Goal: Information Seeking & Learning: Learn about a topic

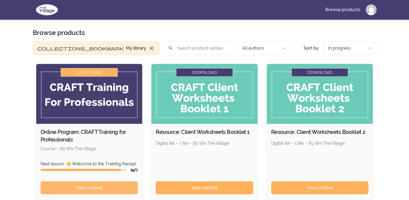
click at [117, 187] on link "View content" at bounding box center [90, 187] width 98 height 13
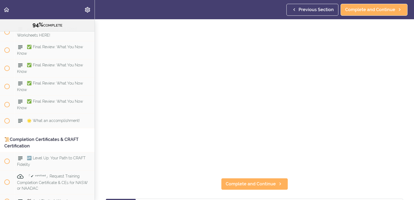
scroll to position [133, 0]
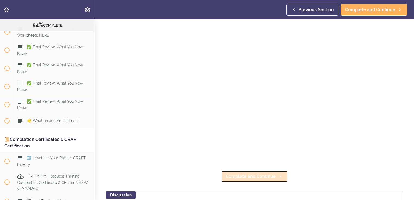
click at [247, 176] on span "Complete and Continue" at bounding box center [250, 176] width 50 height 6
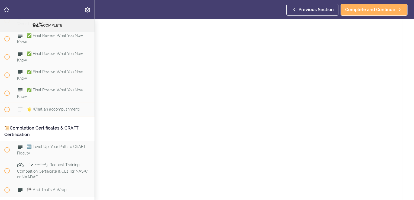
scroll to position [112, 0]
drag, startPoint x: 407, startPoint y: 51, endPoint x: 407, endPoint y: 48, distance: 3.5
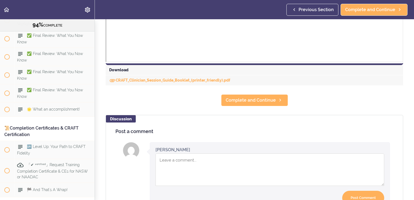
scroll to position [599, 0]
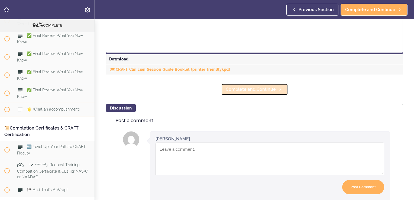
click at [260, 91] on span "Complete and Continue" at bounding box center [250, 89] width 50 height 6
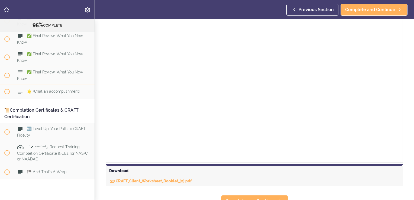
scroll to position [479, 0]
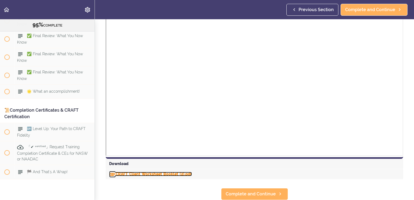
click at [162, 172] on link "CRAFT_Client_Worksheet_Booklet_(2).pdf" at bounding box center [150, 174] width 83 height 4
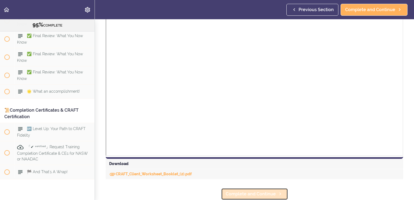
click at [253, 191] on span "Complete and Continue" at bounding box center [250, 194] width 50 height 6
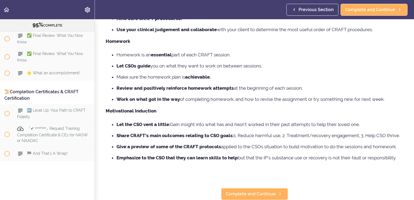
scroll to position [117, 0]
click at [268, 191] on span "Complete and Continue" at bounding box center [250, 194] width 50 height 6
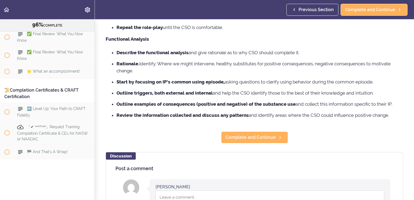
scroll to position [260, 0]
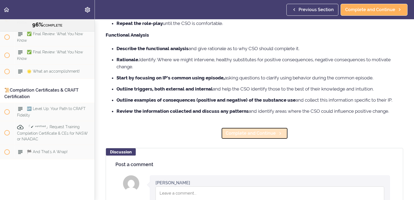
click at [248, 139] on link "Complete and Continue" at bounding box center [254, 133] width 67 height 12
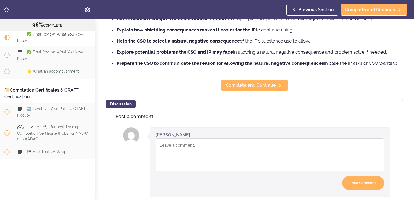
scroll to position [308, 0]
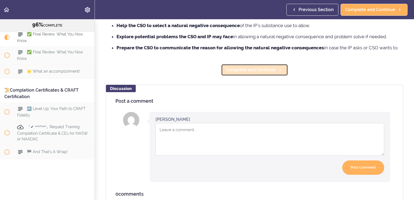
click at [269, 73] on span "Complete and Continue" at bounding box center [250, 70] width 50 height 6
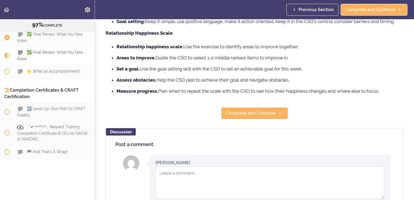
scroll to position [232, 0]
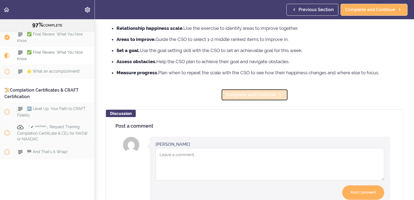
click at [277, 95] on icon at bounding box center [280, 95] width 6 height 6
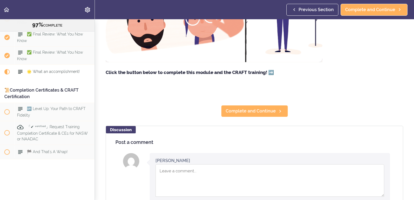
scroll to position [136, 0]
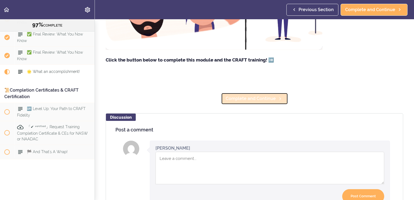
click at [262, 102] on span "Complete and Continue" at bounding box center [250, 98] width 50 height 6
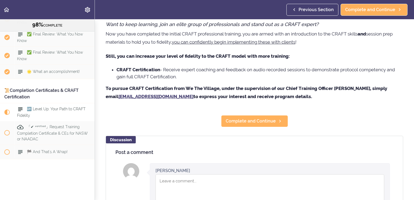
scroll to position [51, 0]
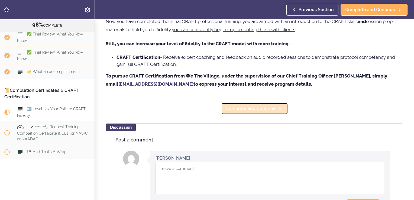
click at [247, 111] on span "Complete and Continue" at bounding box center [250, 108] width 50 height 6
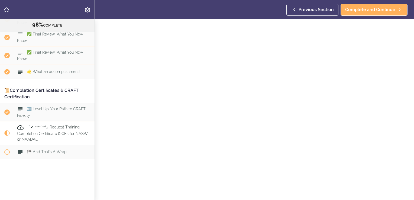
scroll to position [90, 0]
click at [264, 191] on span "Complete and Continue" at bounding box center [250, 194] width 50 height 6
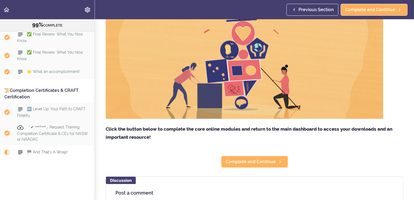
scroll to position [117, 0]
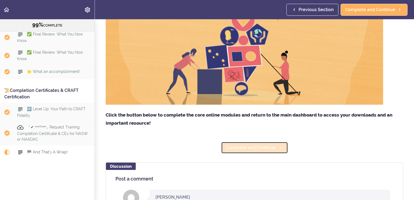
click at [267, 146] on span "Complete and Continue" at bounding box center [250, 147] width 50 height 6
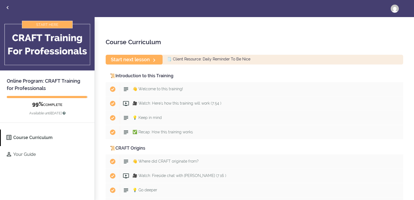
click at [228, 59] on span "🗒️ Client Resource: Daily Reminder To Be Nice" at bounding box center [208, 59] width 83 height 4
click at [149, 58] on link "Start next lesson" at bounding box center [134, 59] width 57 height 9
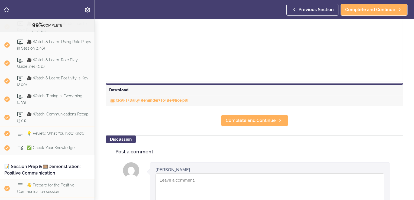
scroll to position [221, 0]
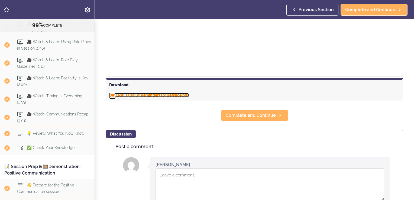
click at [177, 95] on link "CRAFT+Daily+Reminder+To+Be+Nice.pdf" at bounding box center [149, 95] width 80 height 4
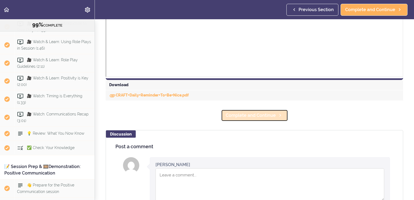
click at [233, 116] on span "Complete and Continue" at bounding box center [250, 115] width 50 height 6
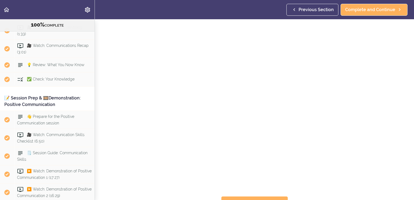
scroll to position [1679, 0]
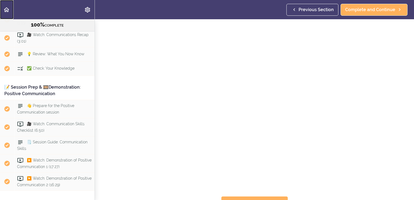
click at [6, 12] on icon "Back to course curriculum" at bounding box center [6, 9] width 6 height 6
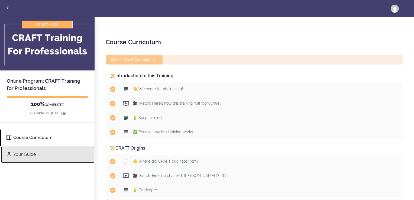
click at [28, 152] on link "Your Guide" at bounding box center [48, 154] width 94 height 17
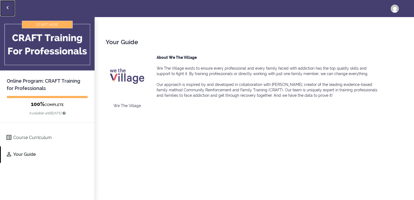
click at [7, 9] on icon "Back to courses" at bounding box center [7, 7] width 6 height 6
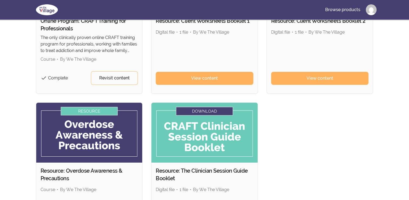
scroll to position [187, 0]
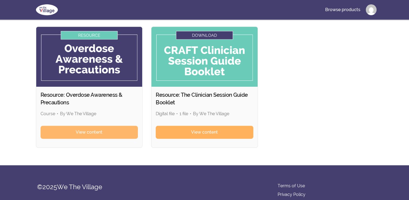
click at [104, 132] on link "View content" at bounding box center [90, 132] width 98 height 13
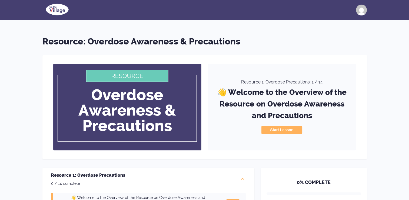
click at [292, 129] on button "Start Lesson" at bounding box center [282, 130] width 41 height 8
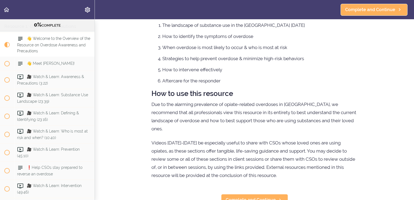
scroll to position [82, 0]
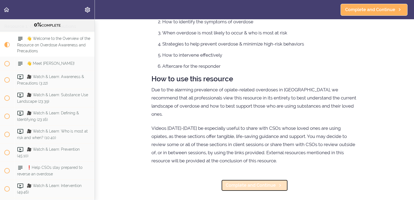
click at [256, 182] on span "Complete and Continue" at bounding box center [250, 185] width 50 height 6
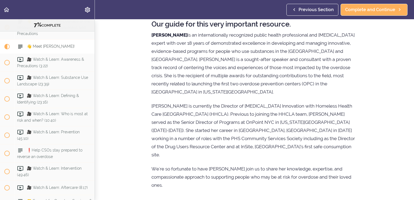
scroll to position [36, 0]
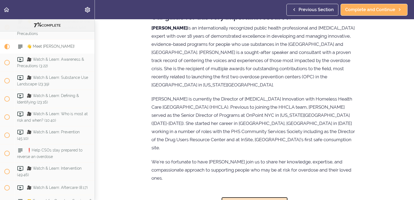
click at [258, 199] on span "Complete and Continue" at bounding box center [250, 202] width 50 height 6
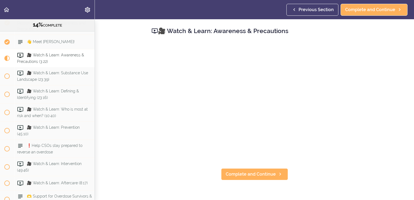
scroll to position [64, 0]
